Goal: Information Seeking & Learning: Learn about a topic

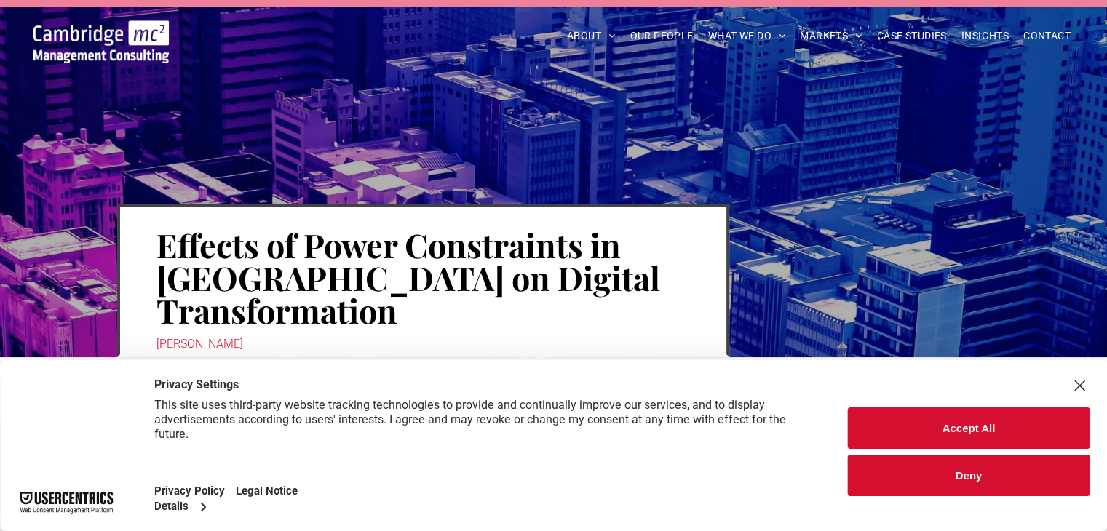
click at [961, 441] on button "Accept All" at bounding box center [969, 427] width 242 height 41
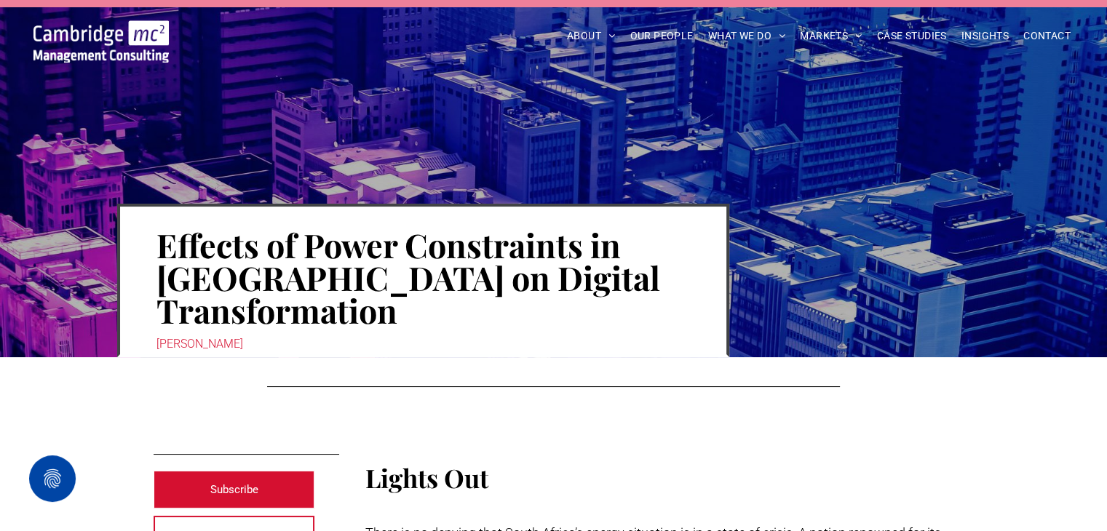
click at [173, 244] on h1 "Effects of Power Constraints in [GEOGRAPHIC_DATA] on Digital Transformation" at bounding box center [422, 277] width 533 height 101
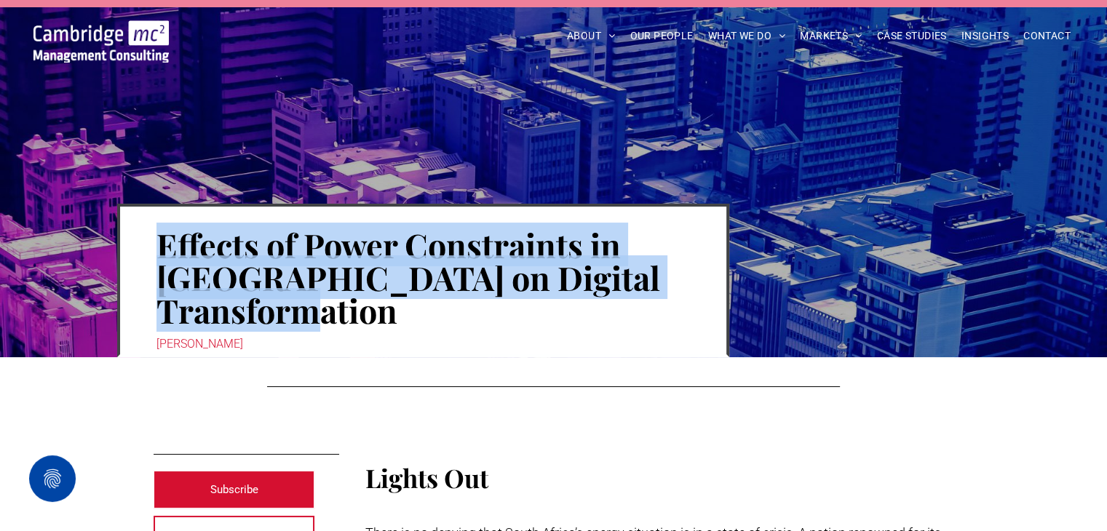
drag, startPoint x: 402, startPoint y: 314, endPoint x: 154, endPoint y: 245, distance: 257.6
click at [154, 245] on div "Effects of Power Constraints in [GEOGRAPHIC_DATA] on Digital Transformation [PE…" at bounding box center [423, 281] width 612 height 154
copy h1 "Effects of Power Constraints in [GEOGRAPHIC_DATA] on Digital Transformation"
drag, startPoint x: 237, startPoint y: 343, endPoint x: 156, endPoint y: 346, distance: 81.6
click at [156, 346] on div "[PERSON_NAME]" at bounding box center [422, 344] width 533 height 20
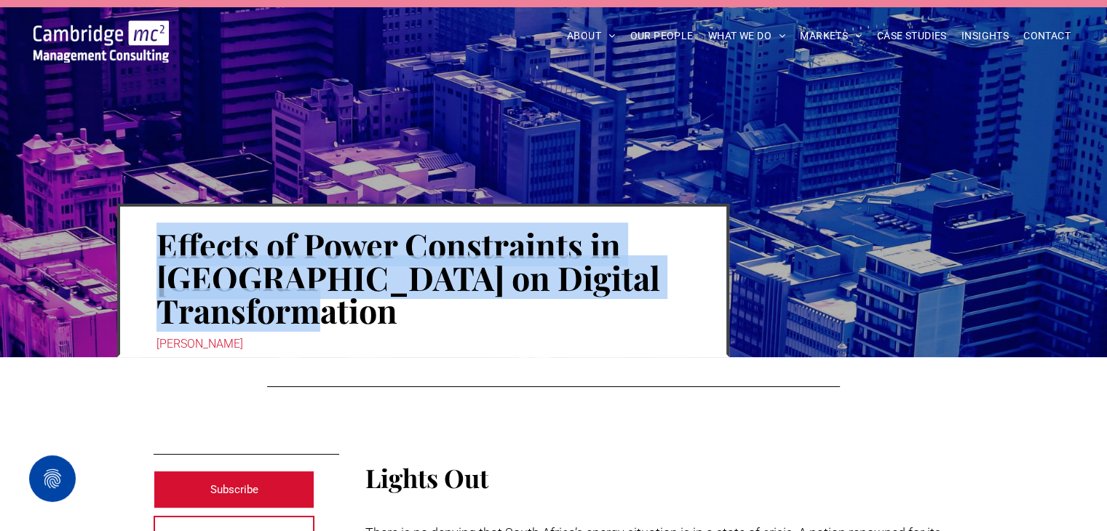
copy div "[PERSON_NAME]"
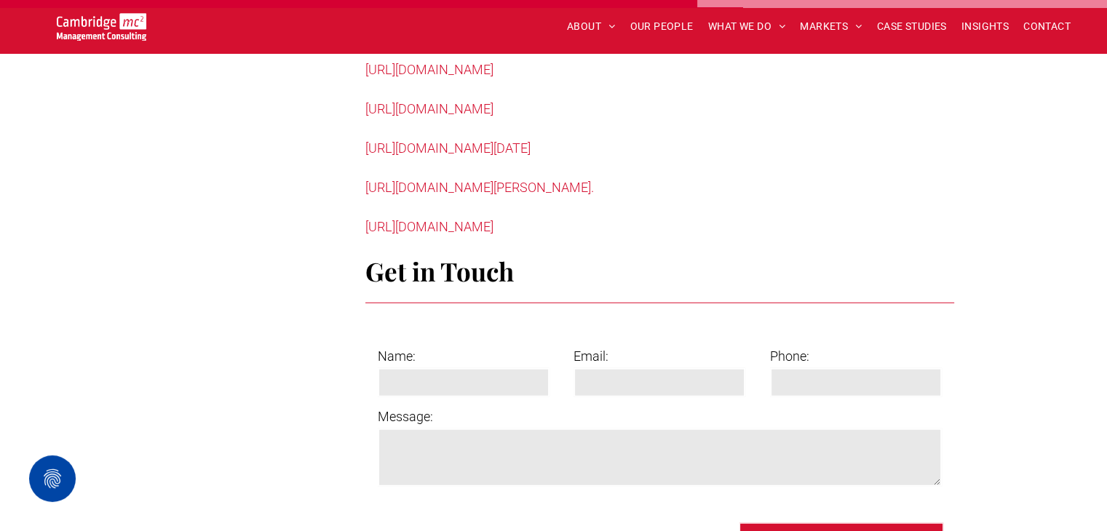
scroll to position [3617, 0]
